Goal: Task Accomplishment & Management: Use online tool/utility

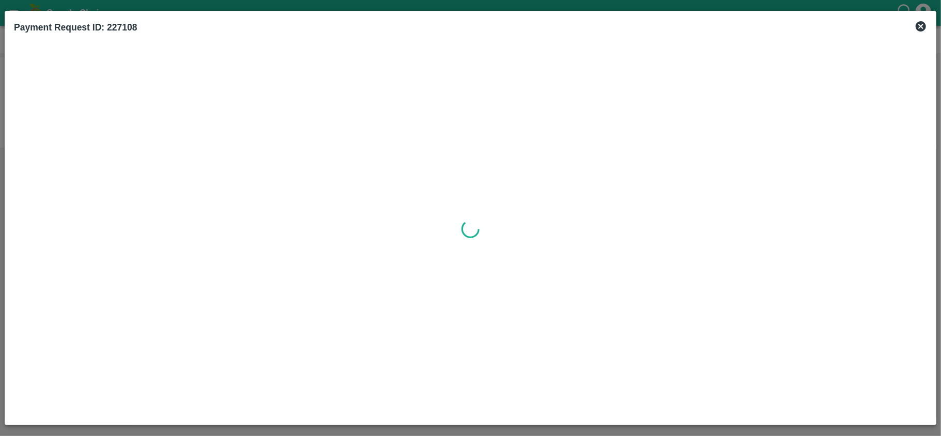
click at [923, 23] on icon at bounding box center [921, 26] width 10 height 10
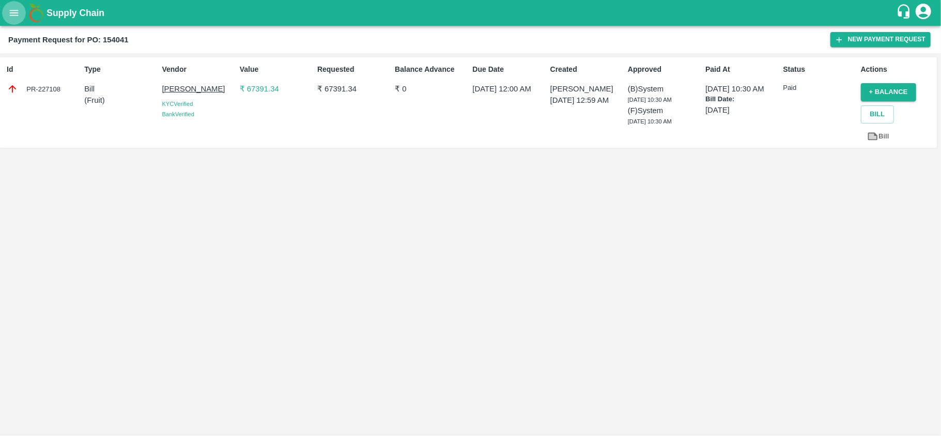
click at [15, 15] on icon "open drawer" at bounding box center [14, 13] width 9 height 6
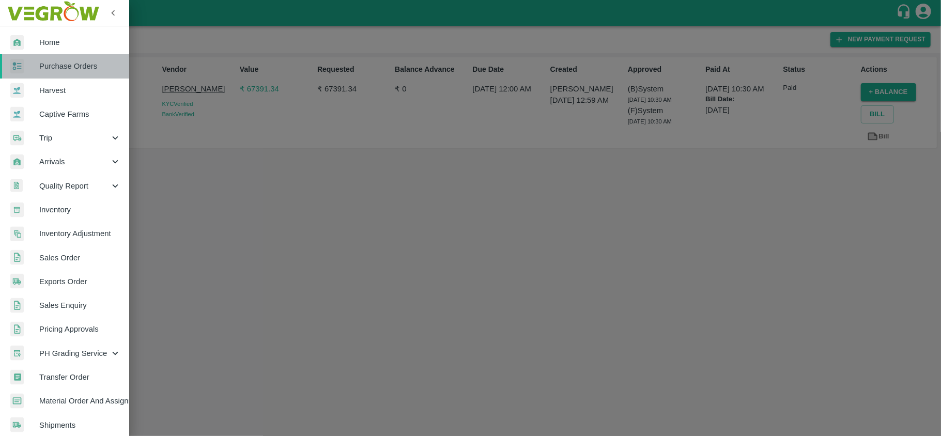
click at [66, 64] on span "Purchase Orders" at bounding box center [80, 65] width 82 height 11
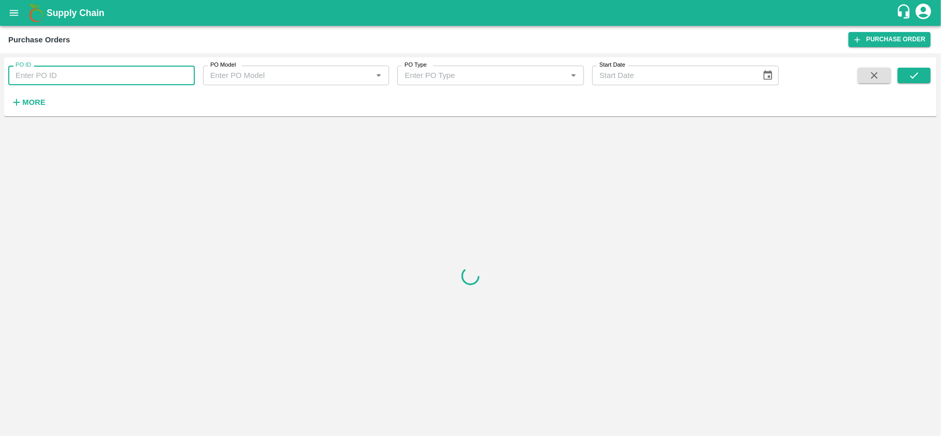
click at [97, 78] on input "PO ID" at bounding box center [101, 76] width 187 height 20
paste input "164963"
type input "164963"
click at [917, 81] on icon "submit" at bounding box center [914, 75] width 11 height 11
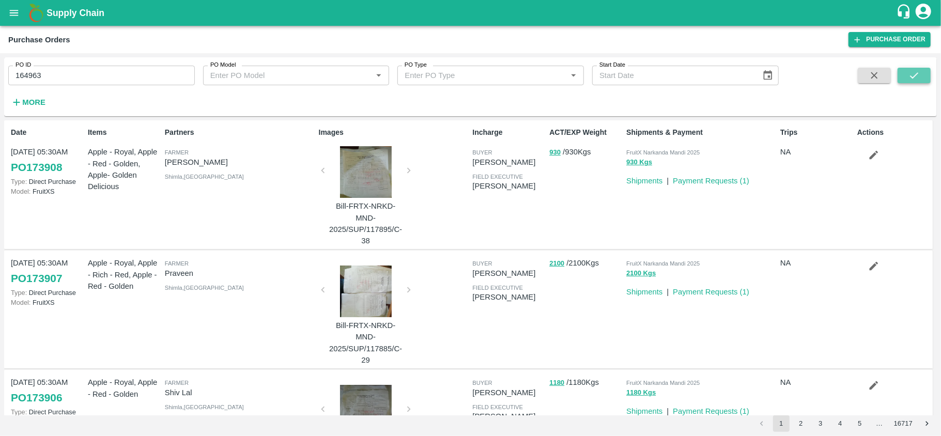
click at [921, 71] on button "submit" at bounding box center [914, 76] width 33 height 16
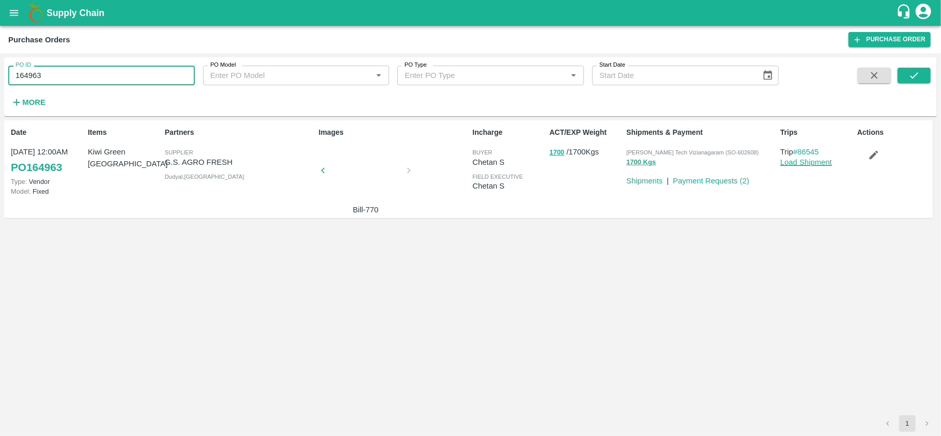
click at [86, 83] on input "164963" at bounding box center [101, 76] width 187 height 20
paste input "text"
click at [907, 73] on button "submit" at bounding box center [914, 76] width 33 height 16
click at [72, 78] on input "170486" at bounding box center [101, 76] width 187 height 20
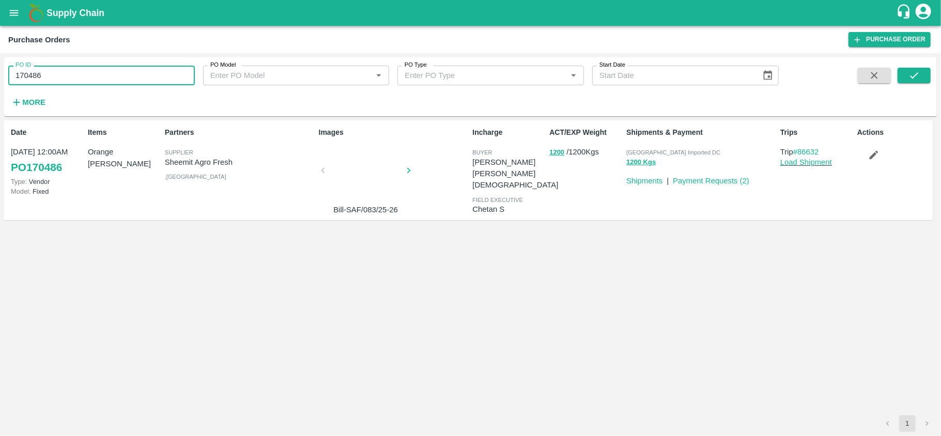
click at [72, 78] on input "170486" at bounding box center [101, 76] width 187 height 20
paste input "text"
click at [920, 76] on icon "submit" at bounding box center [914, 75] width 11 height 11
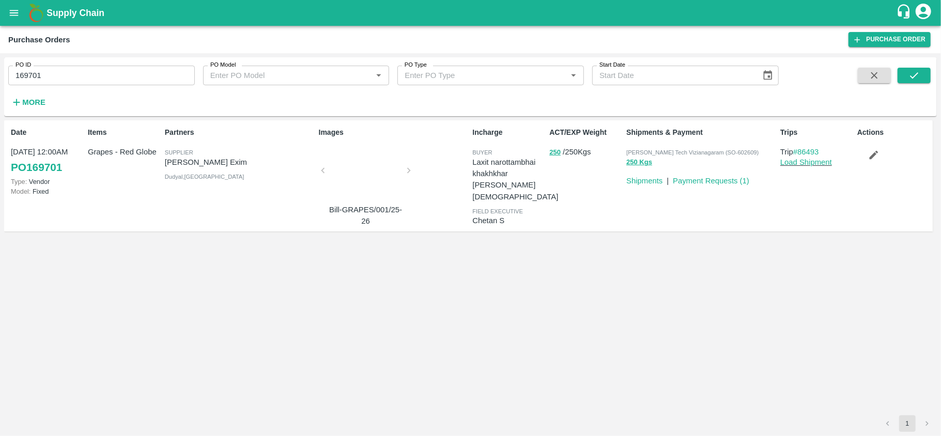
click at [77, 86] on div "PO ID 169701 PO ID PO Model PO Model   * PO Type PO Type   * Start Date Start D…" at bounding box center [389, 84] width 779 height 54
click at [68, 75] on input "169701" at bounding box center [101, 76] width 187 height 20
click at [108, 80] on input "169701" at bounding box center [101, 76] width 187 height 20
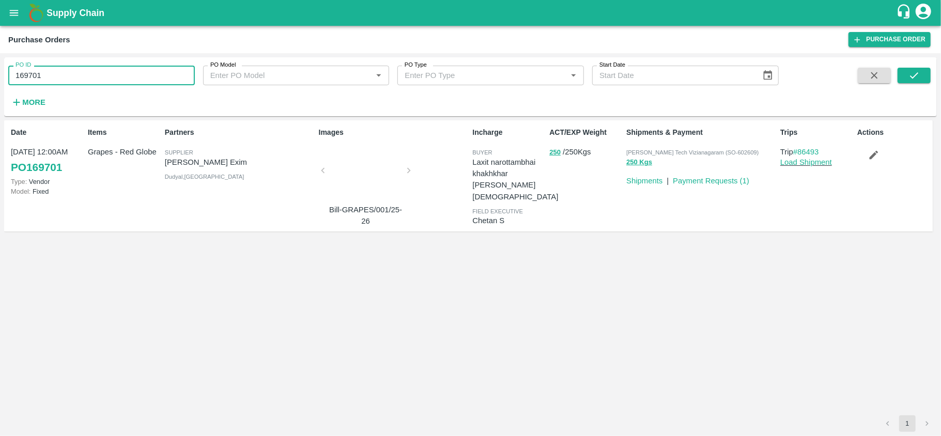
click at [108, 80] on input "169701" at bounding box center [101, 76] width 187 height 20
paste input "text"
type input "170486"
click at [910, 80] on icon "submit" at bounding box center [914, 75] width 11 height 11
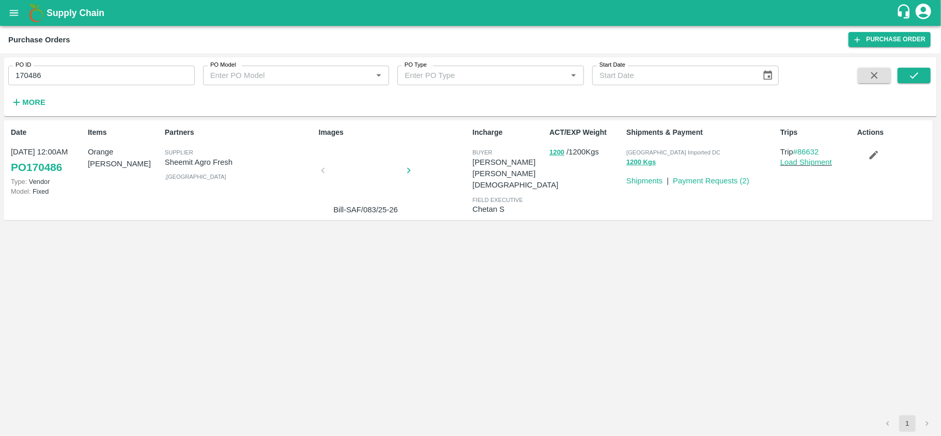
click at [634, 154] on span "[GEOGRAPHIC_DATA] Imported DC" at bounding box center [673, 152] width 94 height 6
copy p "Mumbai Imported DC 1200 Kgs"
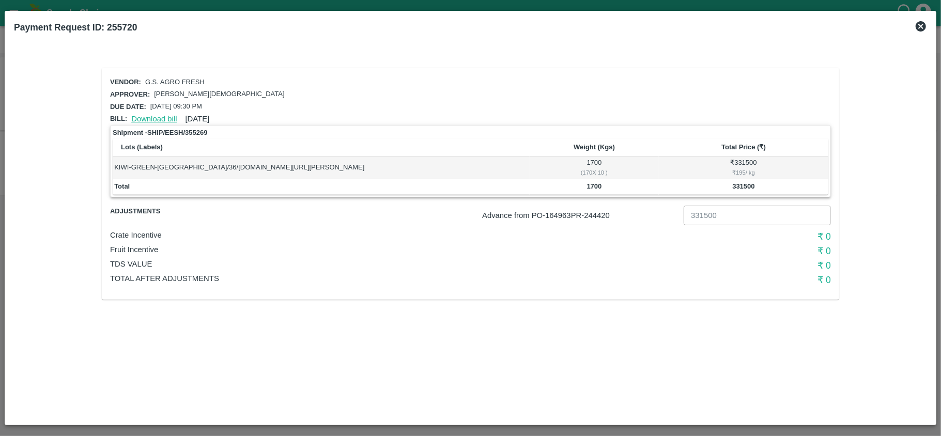
click at [148, 115] on link "Download bill" at bounding box center [153, 119] width 45 height 8
click at [166, 120] on link "Download bill" at bounding box center [153, 119] width 45 height 8
click at [131, 23] on b "Payment Request ID: 255718" at bounding box center [75, 27] width 123 height 10
copy b "255718"
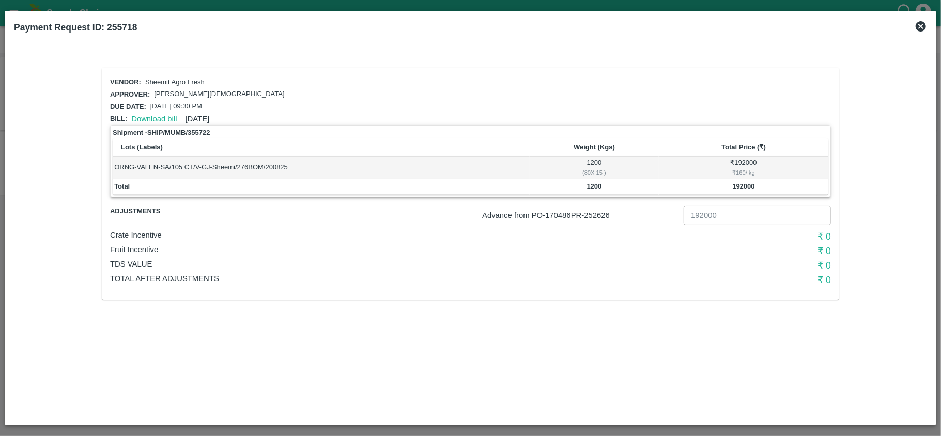
click at [739, 168] on div "₹ 160 / kg" at bounding box center [744, 172] width 166 height 9
copy div "160"
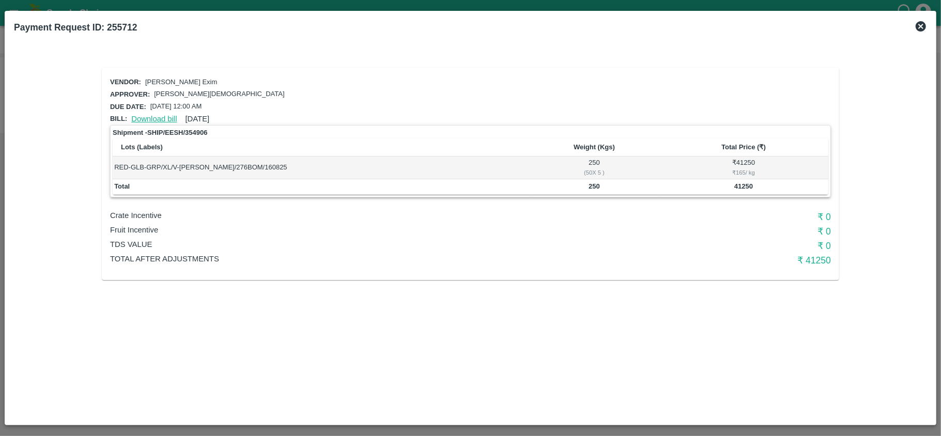
click at [140, 115] on link "Download bill" at bounding box center [153, 119] width 45 height 8
click at [142, 116] on link "Download bill" at bounding box center [153, 119] width 45 height 8
